Goal: Find specific page/section: Find specific page/section

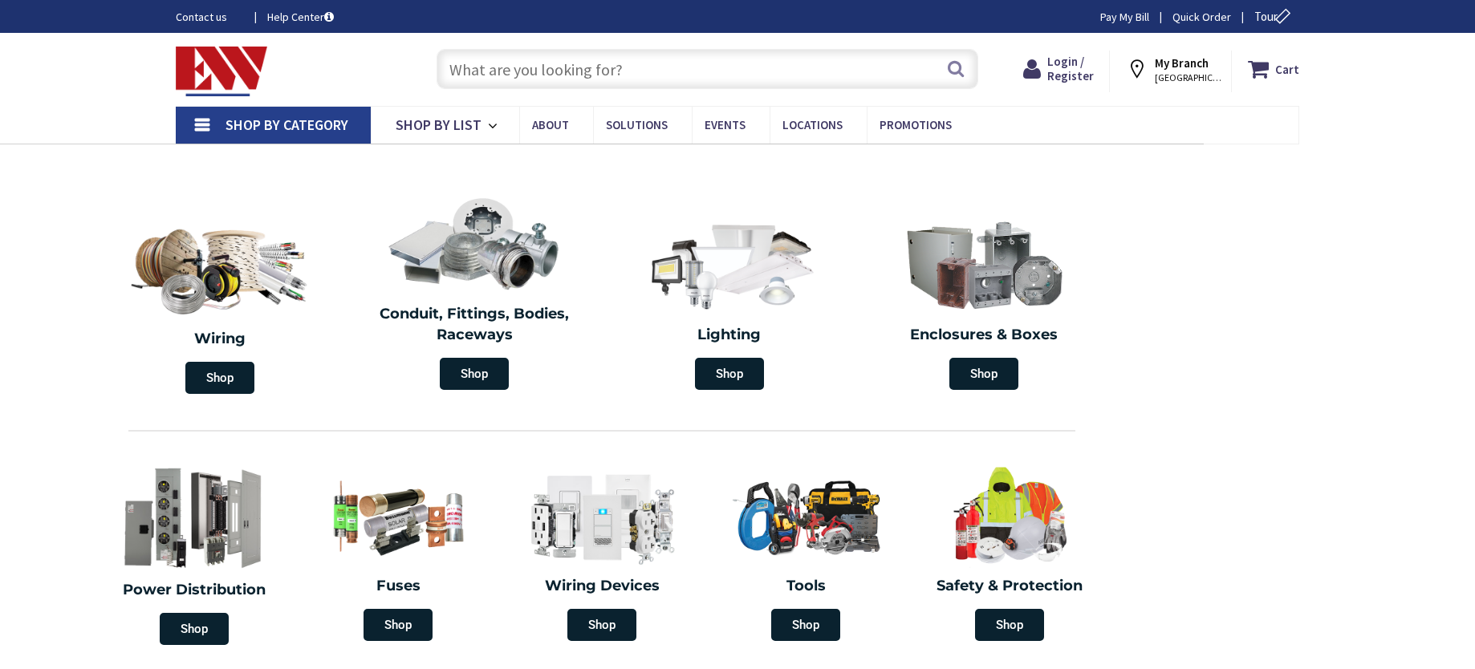
type input "P323+8H5 [PERSON_NAME][GEOGRAPHIC_DATA], [PERSON_NAME][STREET_ADDRESS]"
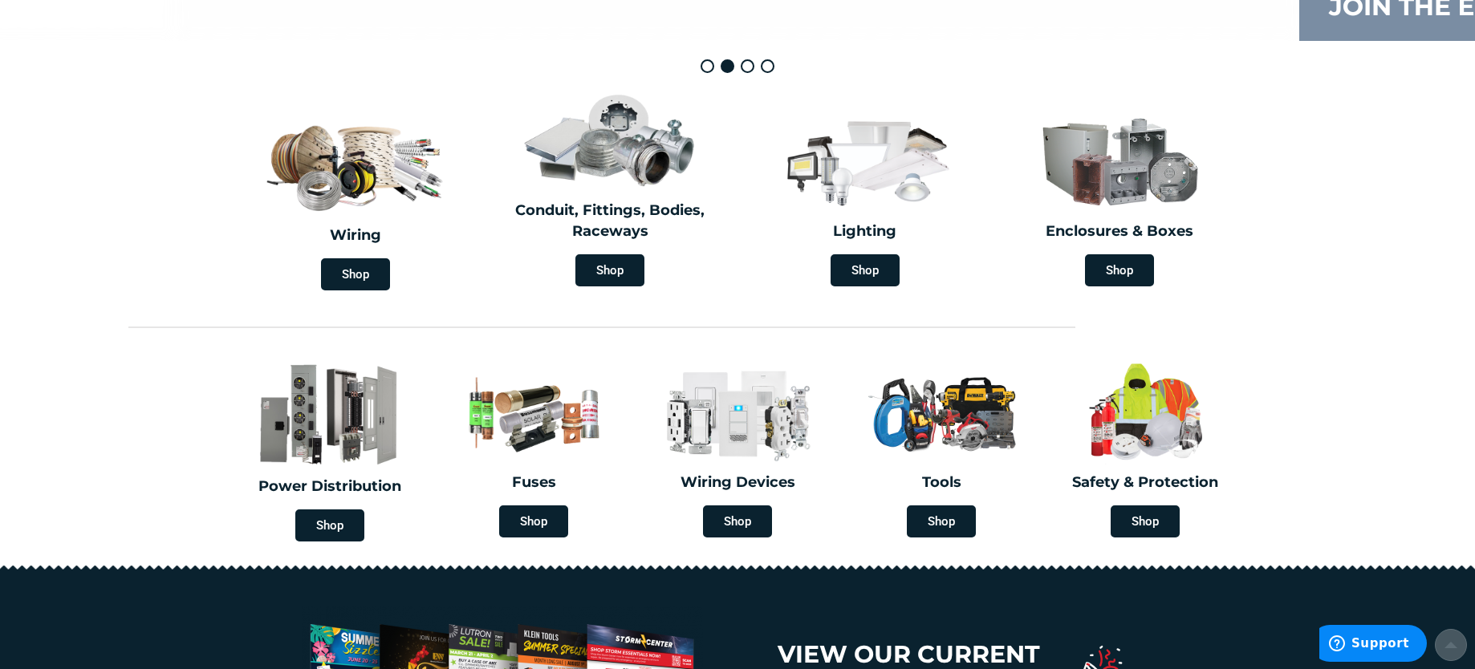
scroll to position [401, 0]
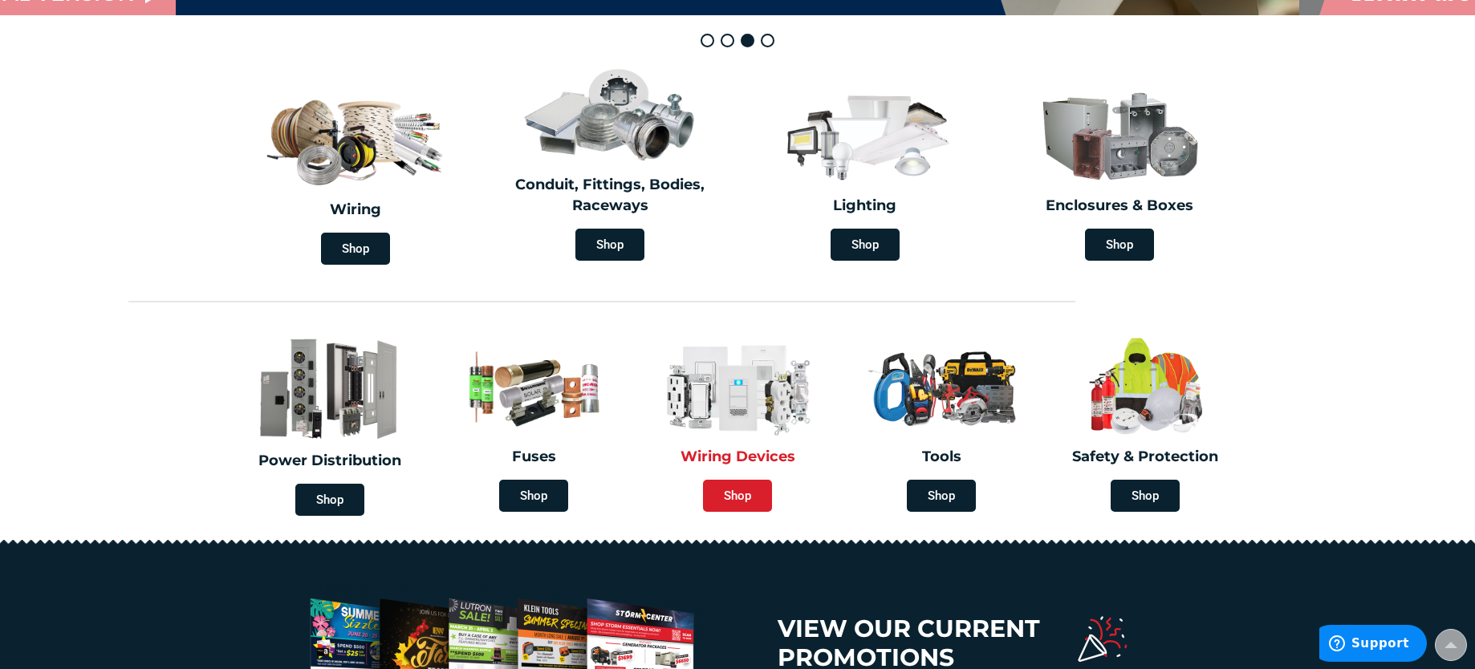
click at [741, 494] on span "Shop" at bounding box center [737, 496] width 69 height 32
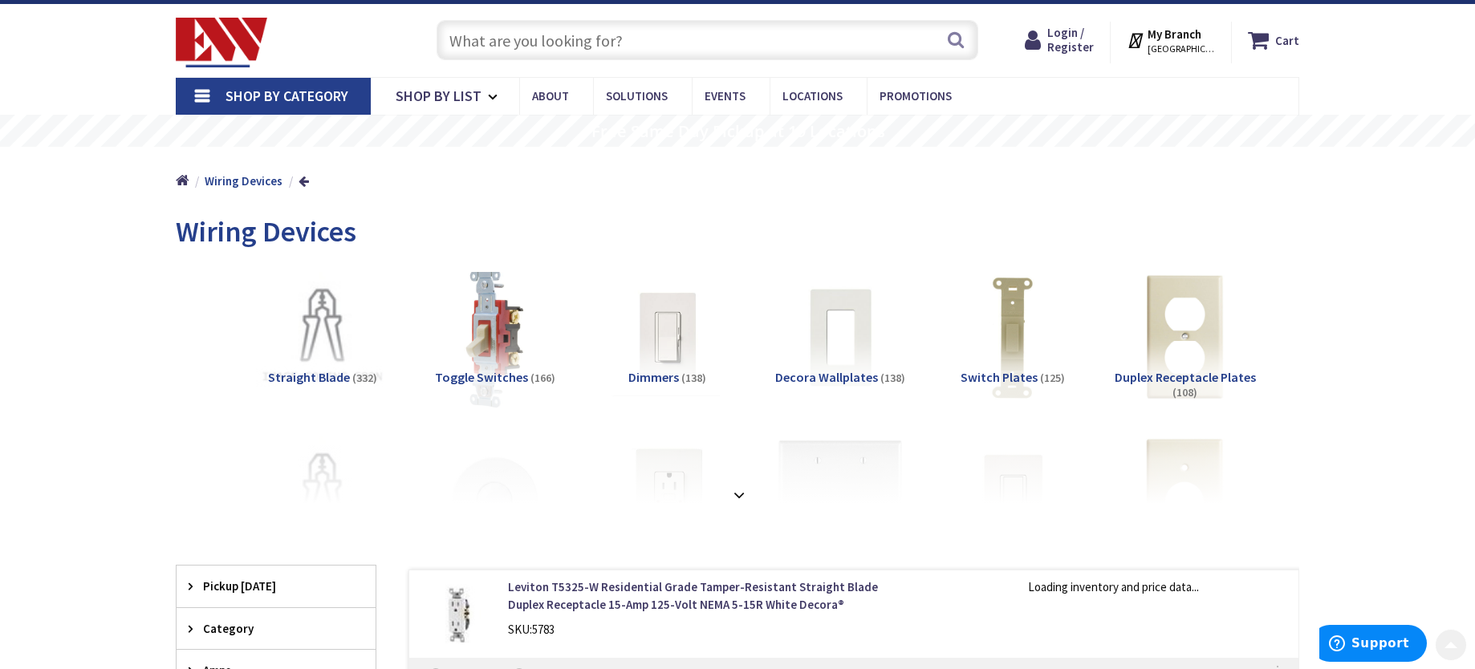
scroll to position [241, 0]
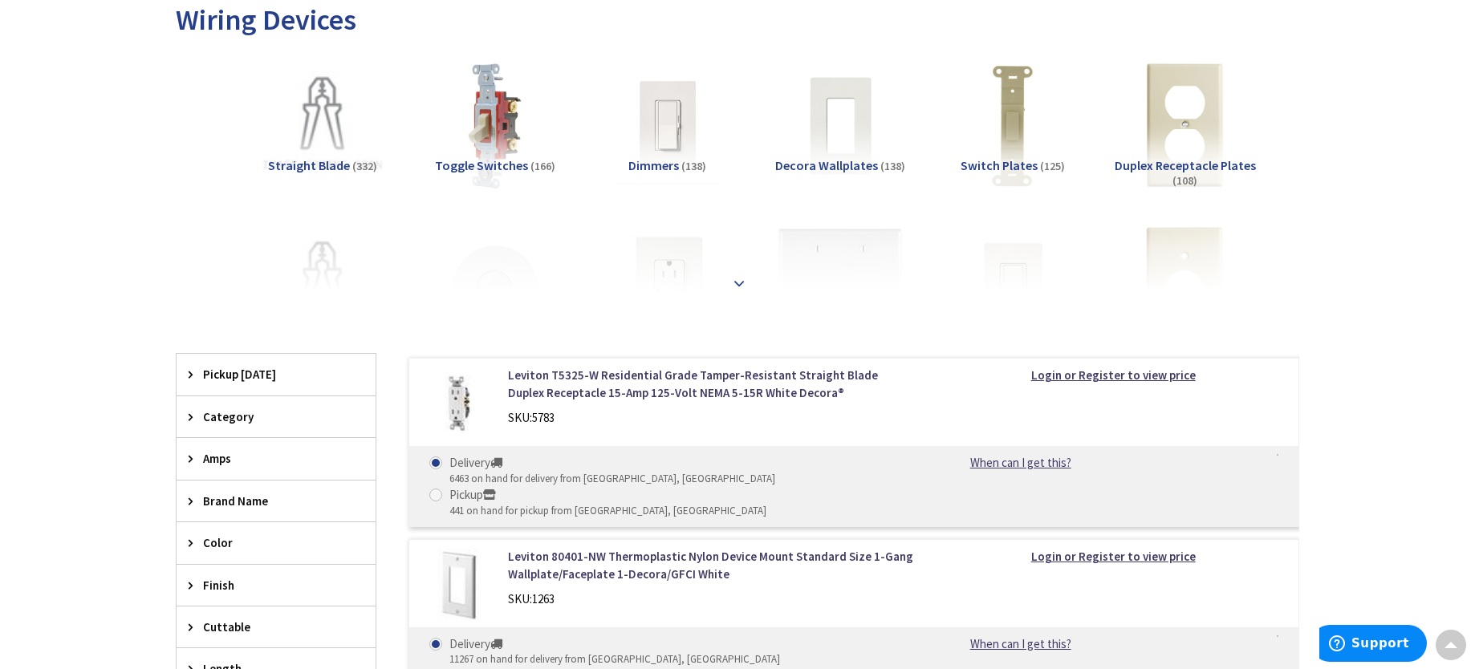
click at [733, 278] on strong at bounding box center [739, 283] width 19 height 18
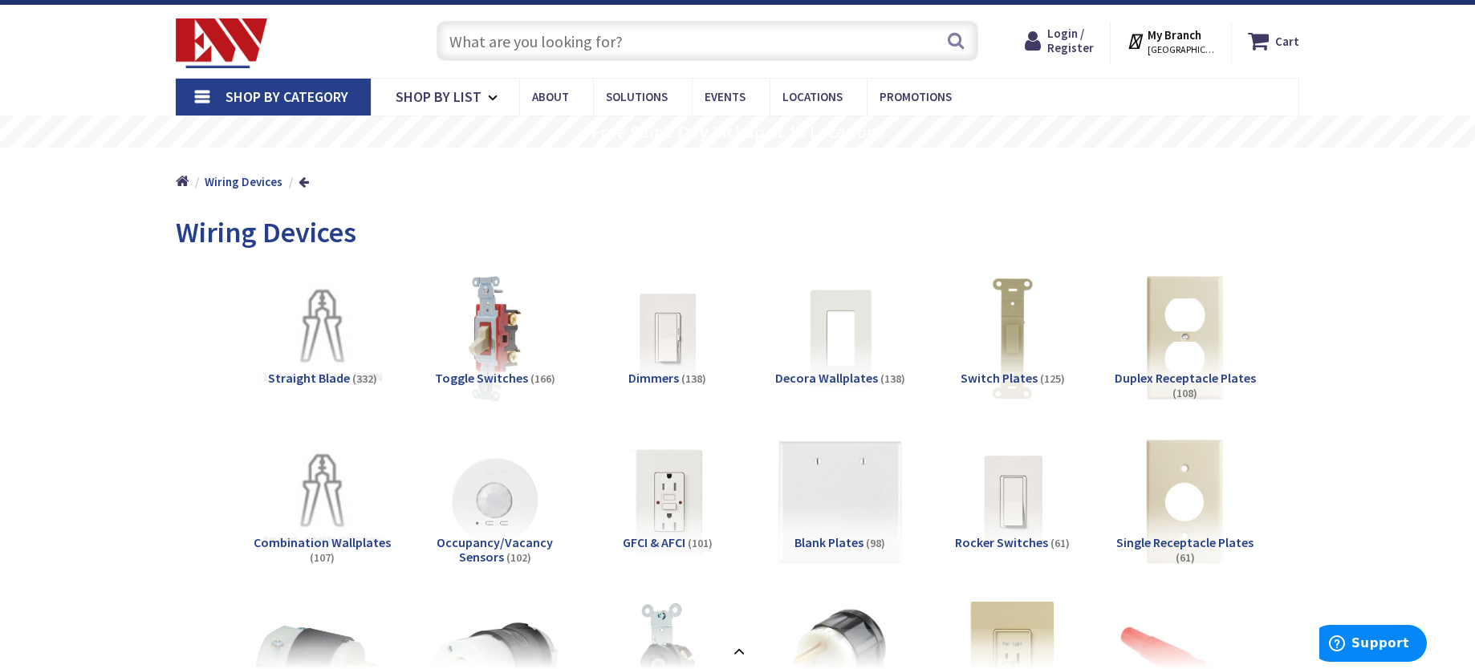
scroll to position [0, 0]
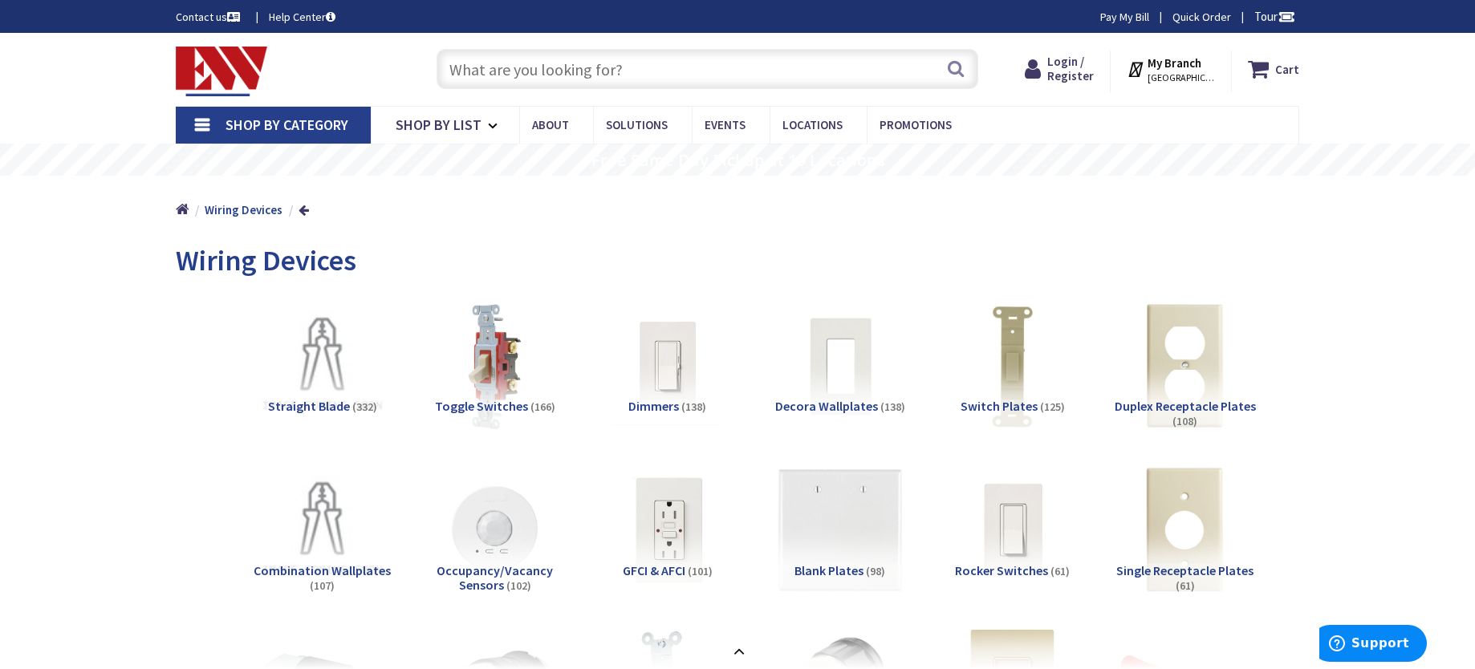
click at [634, 63] on input "text" at bounding box center [708, 69] width 542 height 40
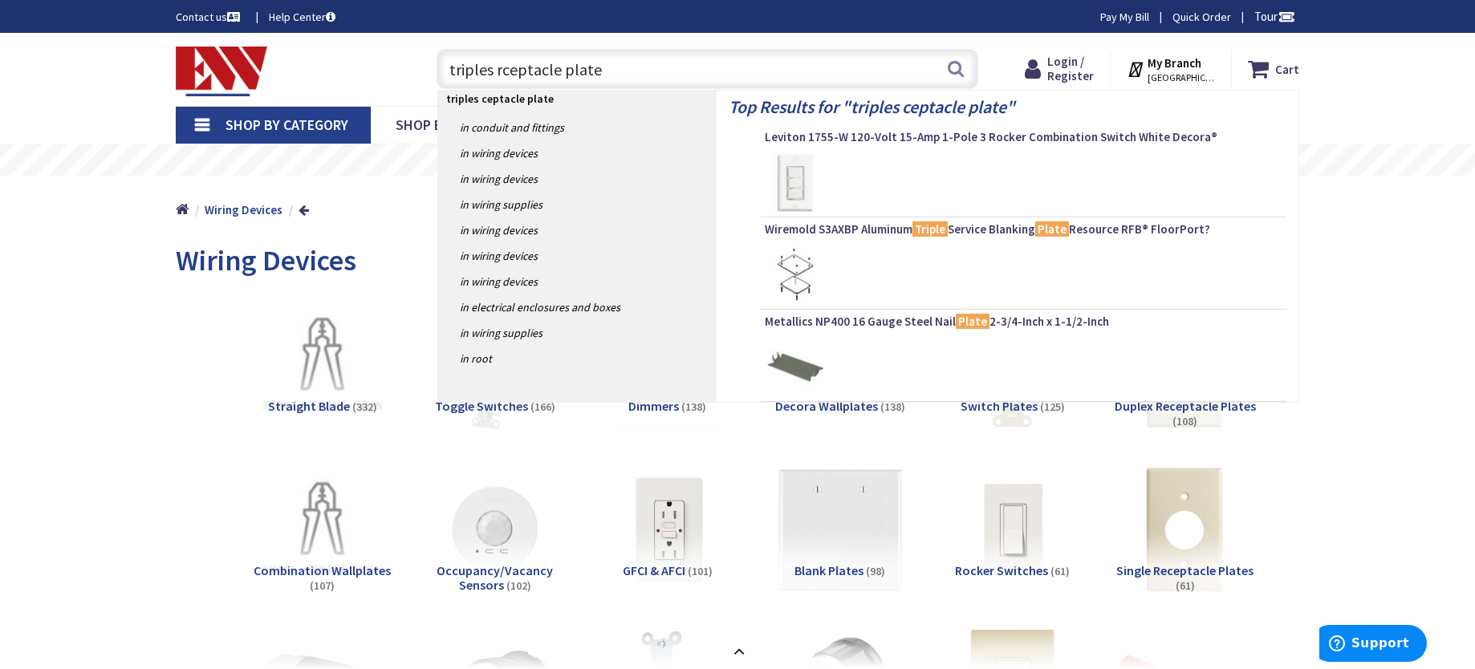
type input "triples receptacle plate"
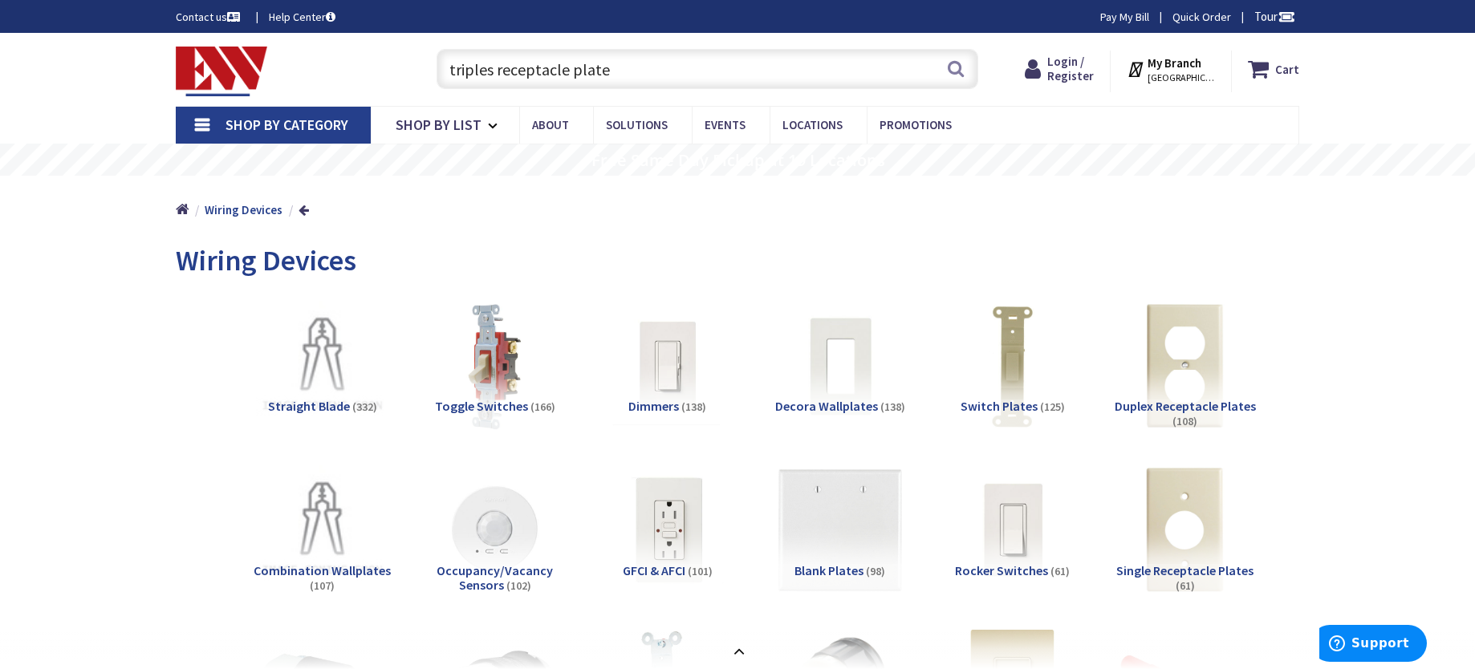
click at [486, 72] on input "triples receptacle plate" at bounding box center [708, 69] width 542 height 40
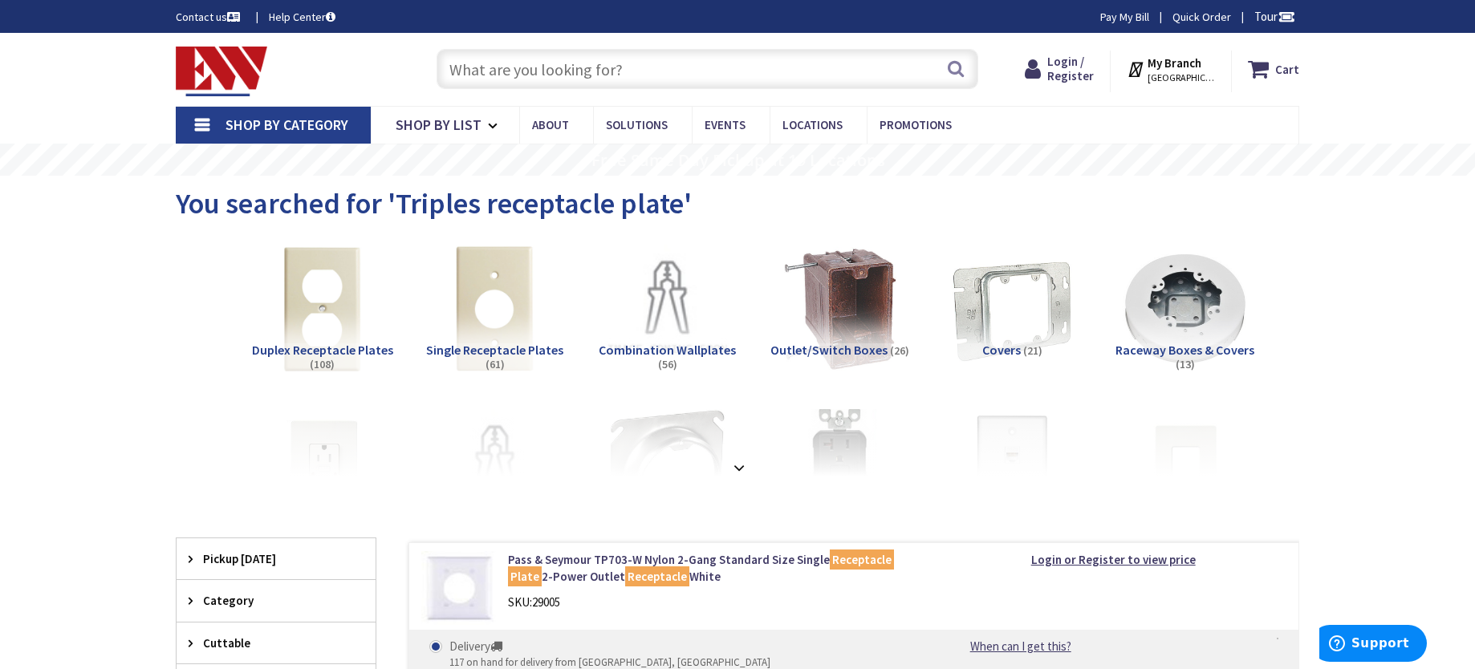
click at [482, 65] on input "text" at bounding box center [708, 69] width 542 height 40
click at [484, 59] on input "text" at bounding box center [708, 69] width 542 height 40
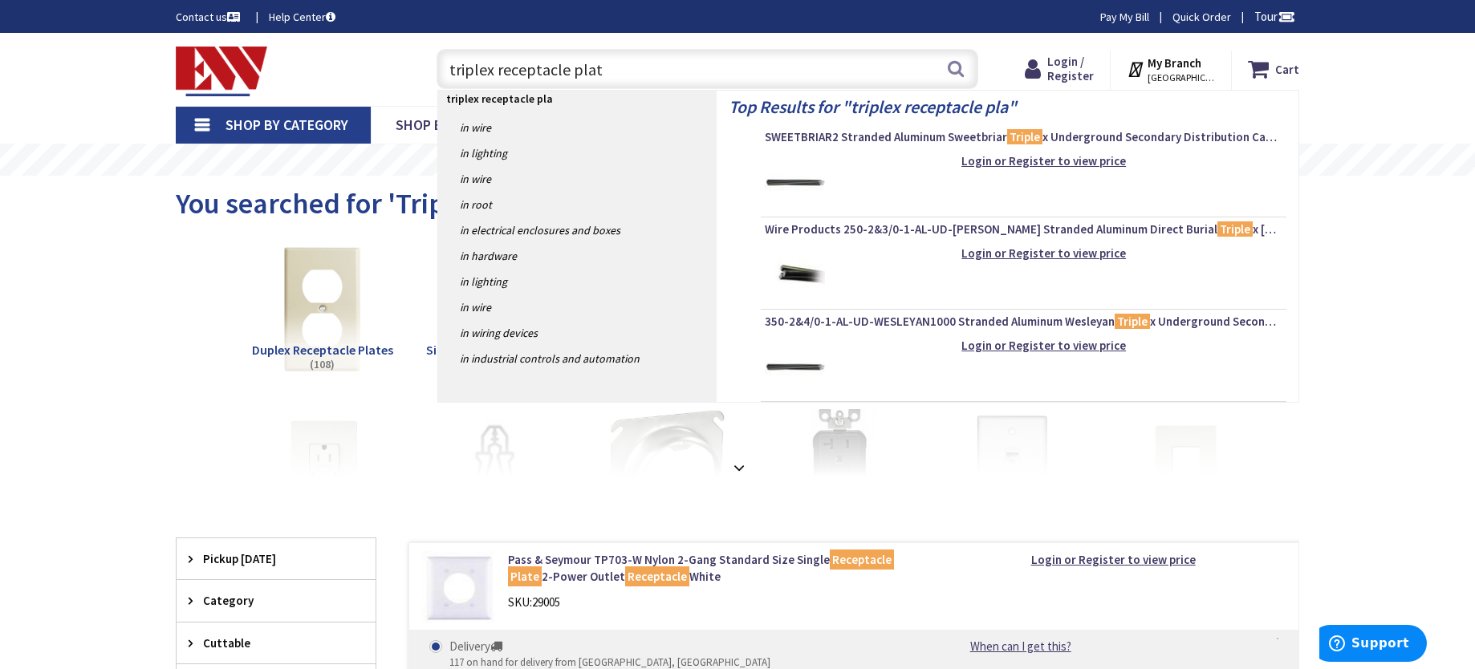
type input "triplex receptacle plate"
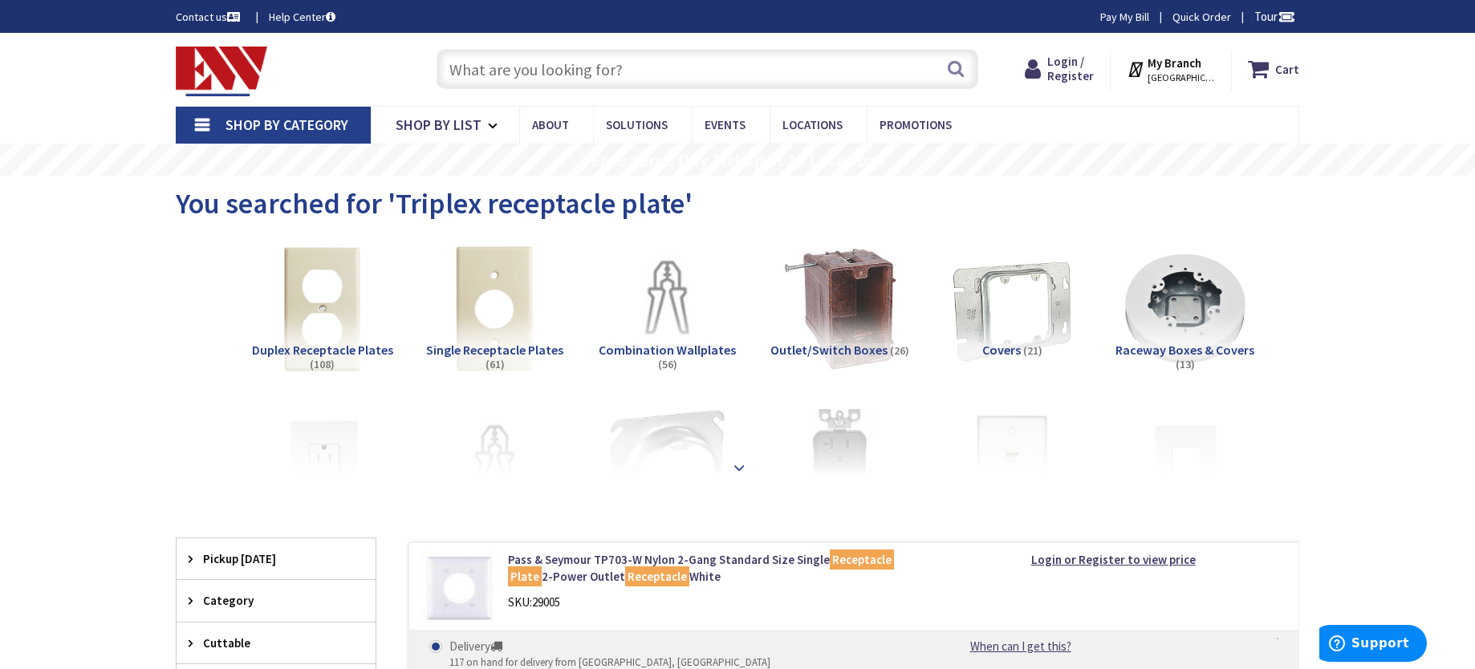
click at [744, 465] on strong at bounding box center [739, 464] width 19 height 18
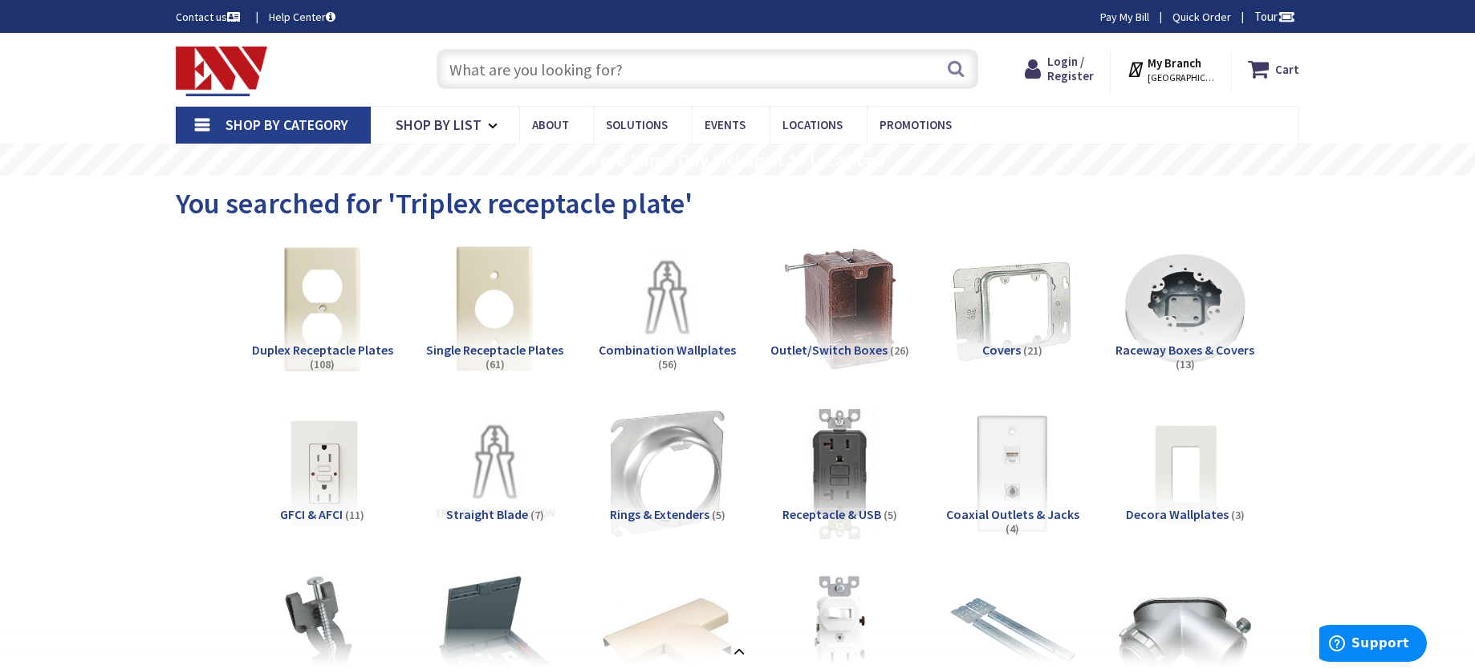
click at [600, 60] on input "text" at bounding box center [708, 69] width 542 height 40
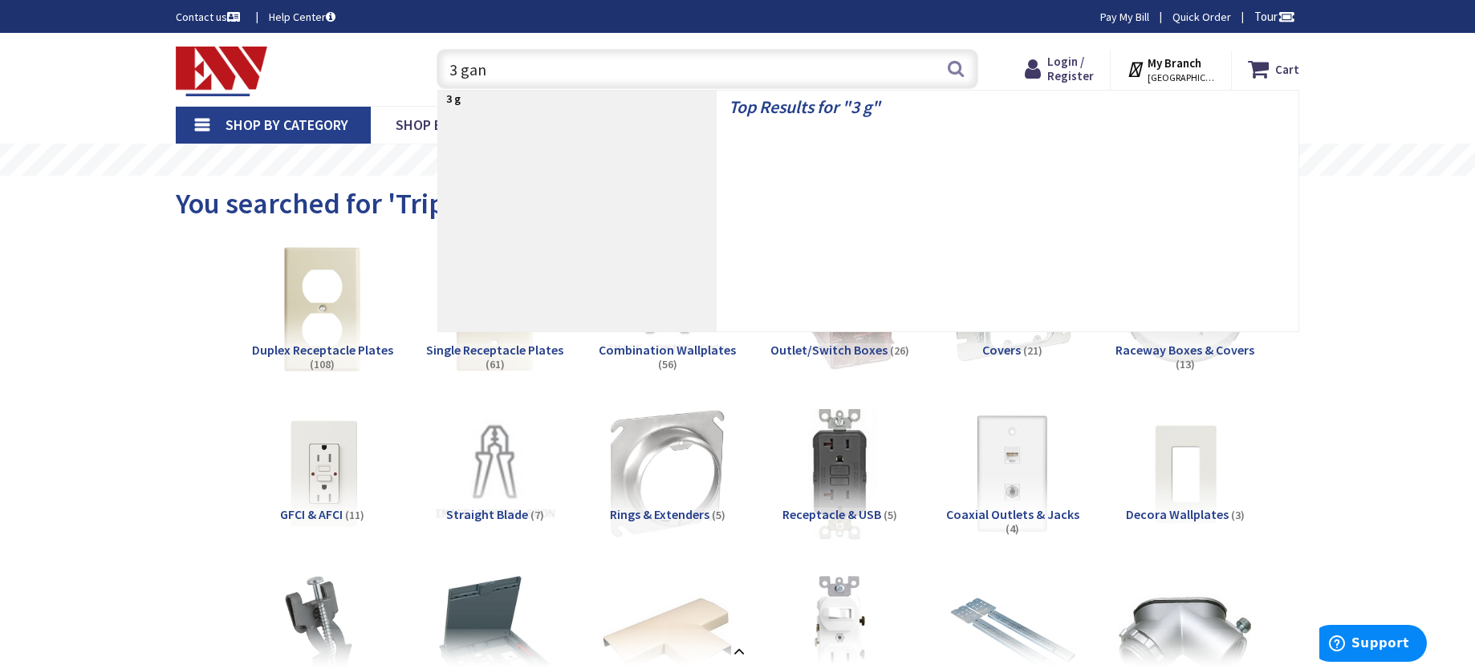
type input "3 gang"
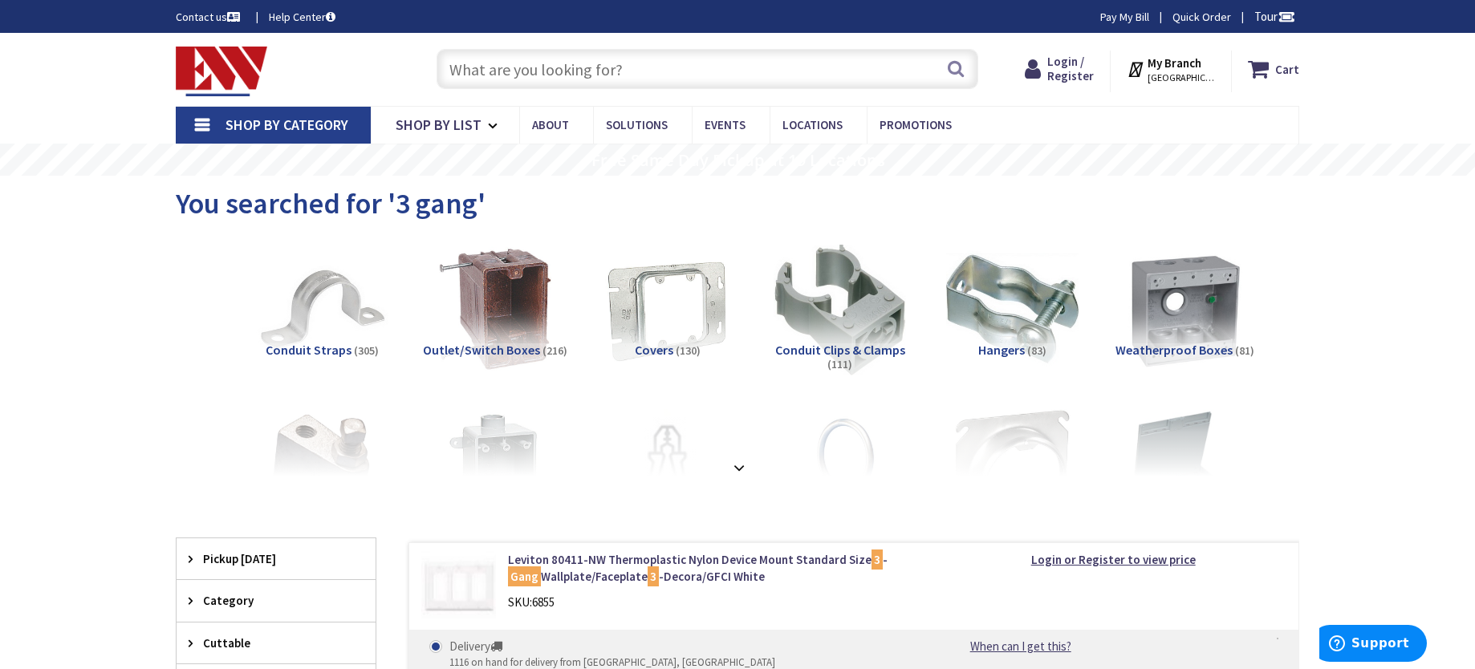
click at [494, 60] on input "text" at bounding box center [708, 69] width 542 height 40
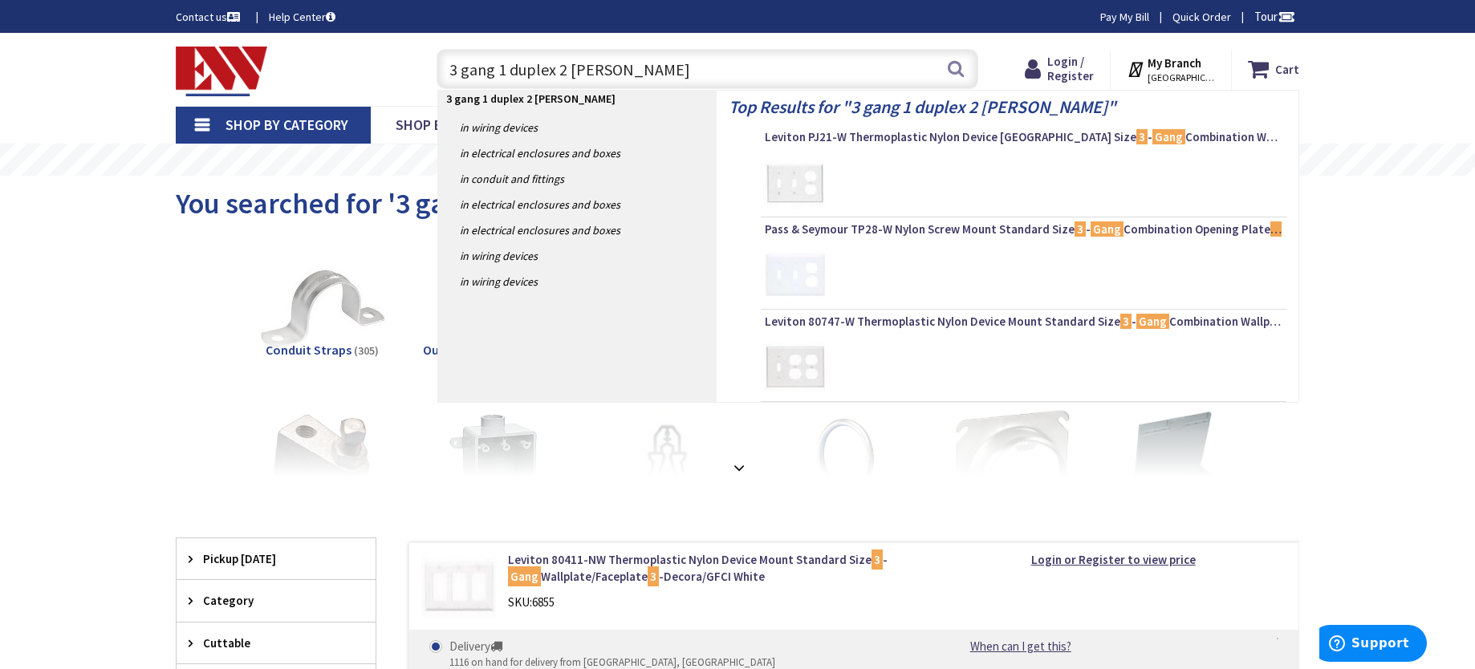
type input "3 gang 1 duplex 2 blank"
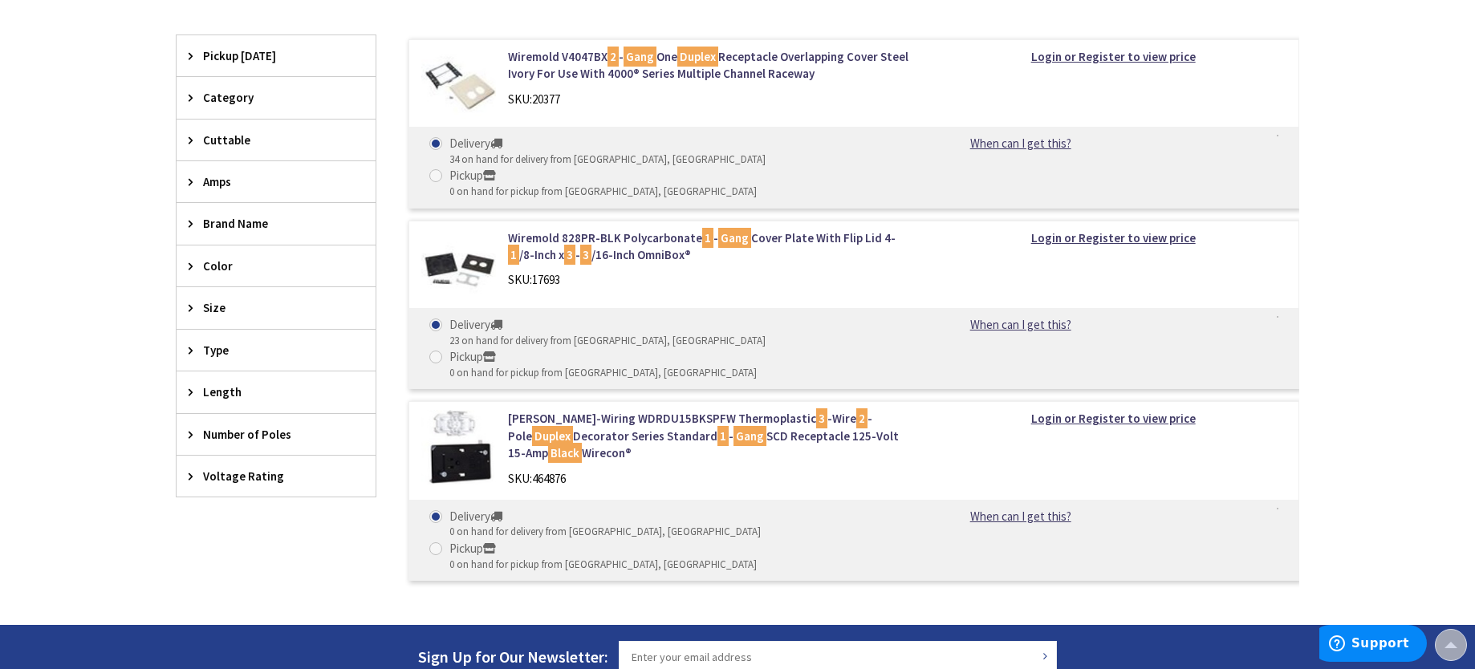
scroll to position [274, 0]
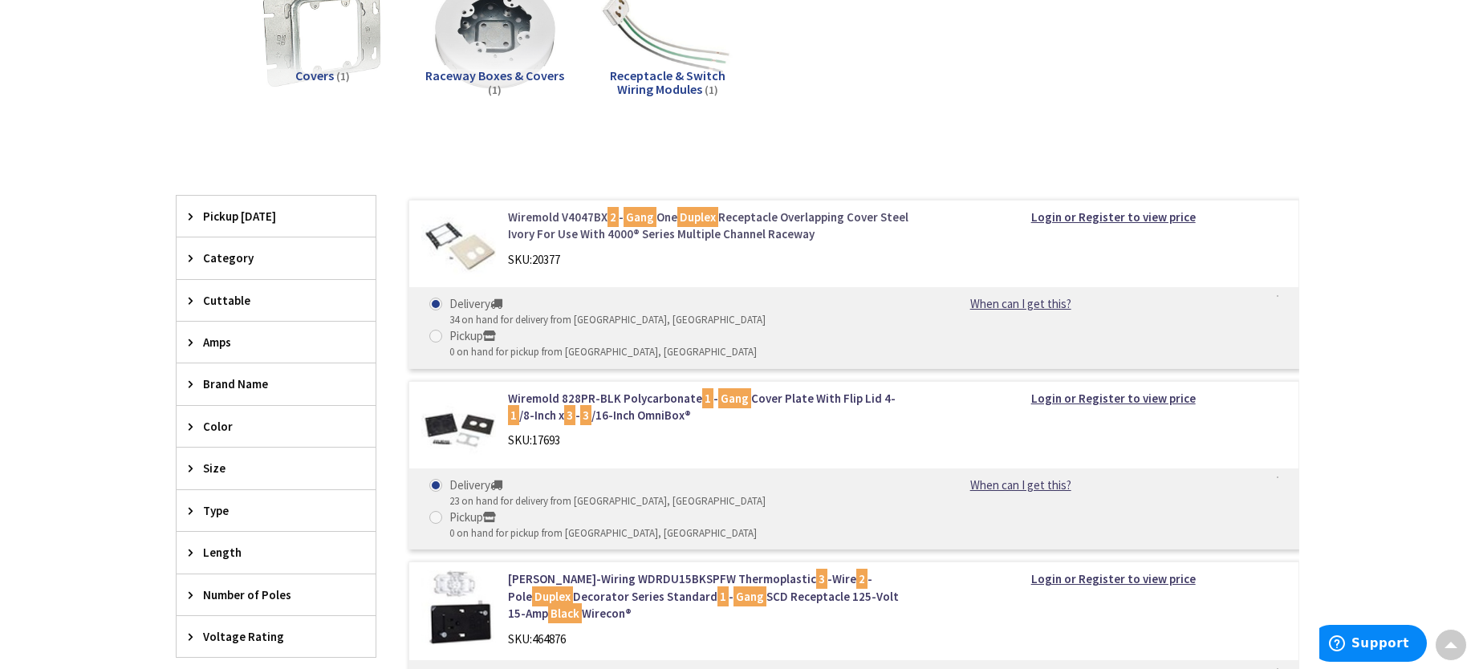
click at [770, 219] on link "Wiremold V4047BX 2 - Gang One Duplex Receptacle Overlapping Cover Steel Ivory F…" at bounding box center [712, 226] width 409 height 35
